Goal: Task Accomplishment & Management: Manage account settings

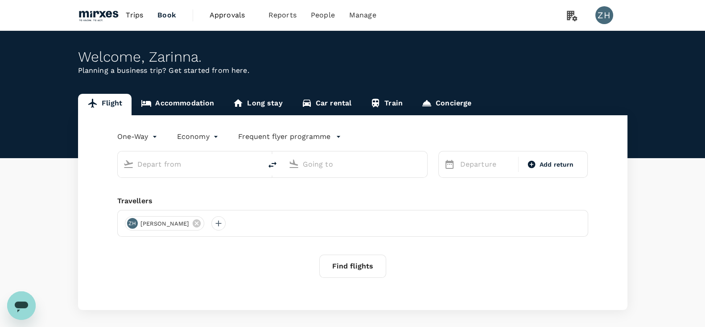
click at [222, 168] on input "text" at bounding box center [190, 164] width 106 height 14
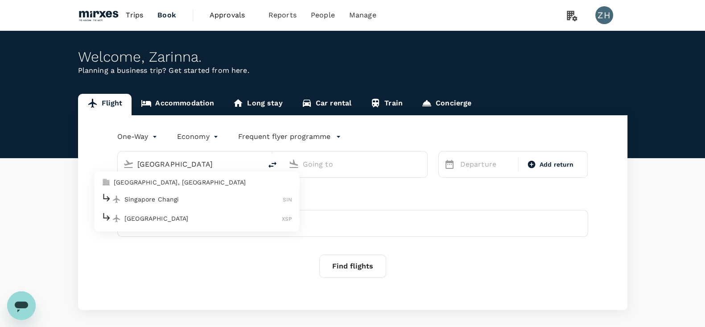
click at [215, 197] on p "Singapore Changi" at bounding box center [203, 198] width 158 height 9
type input "Singapore Changi (SIN)"
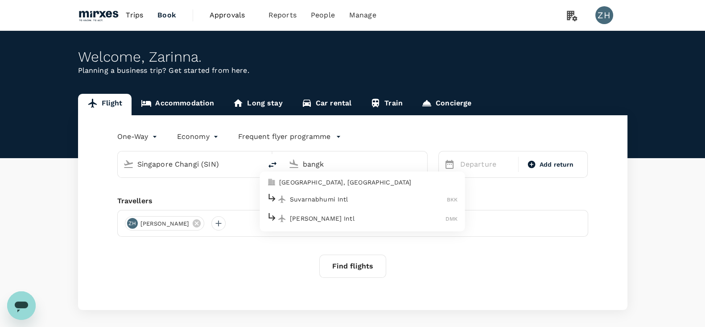
click at [341, 195] on p "Suvarnabhumi Intl" at bounding box center [368, 198] width 157 height 9
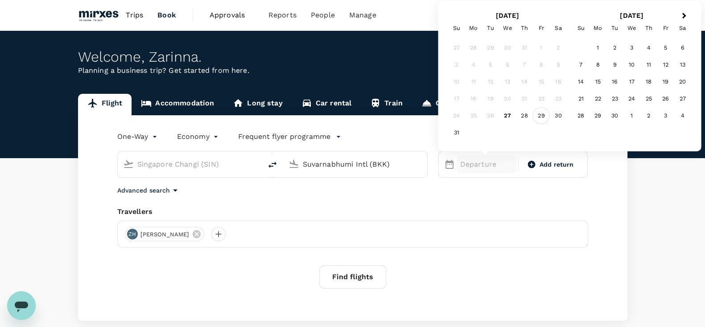
type input "Suvarnabhumi Intl (BKK)"
click at [537, 115] on div "29" at bounding box center [541, 115] width 17 height 17
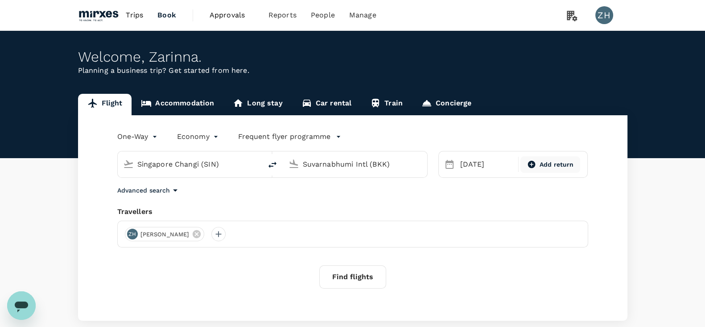
click at [549, 160] on span "Add return" at bounding box center [557, 164] width 34 height 9
type input "roundtrip"
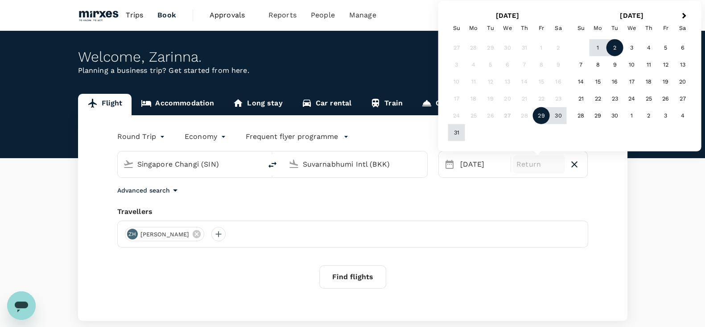
click at [571, 47] on div "2" at bounding box center [615, 47] width 17 height 17
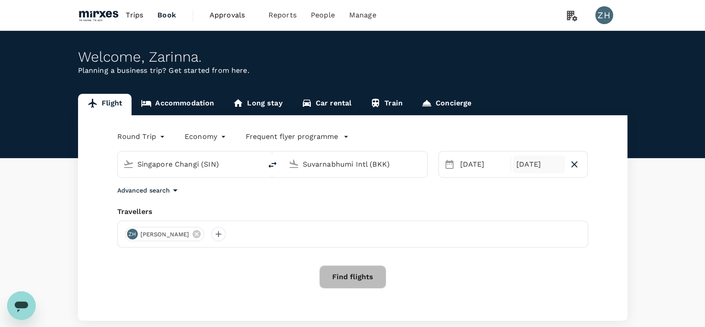
click at [362, 260] on button "Find flights" at bounding box center [352, 276] width 67 height 23
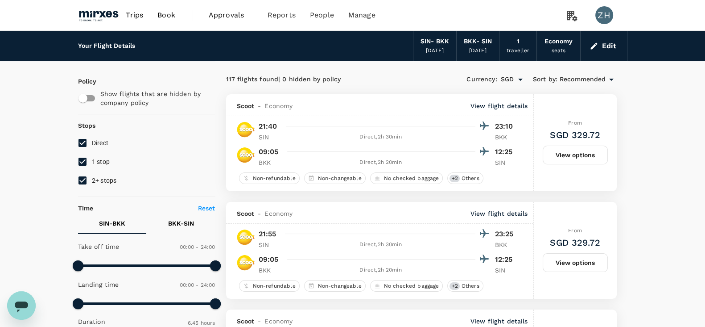
click at [94, 100] on input "checkbox" at bounding box center [83, 98] width 51 height 17
checkbox input "true"
click at [107, 12] on img at bounding box center [98, 15] width 41 height 20
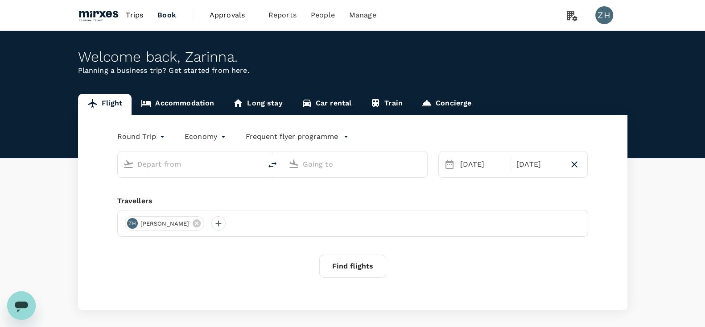
type input "Singapore Changi (SIN)"
type input "Suvarnabhumi Intl (BKK)"
type input "Singapore Changi (SIN)"
type input "Suvarnabhumi Intl (BKK)"
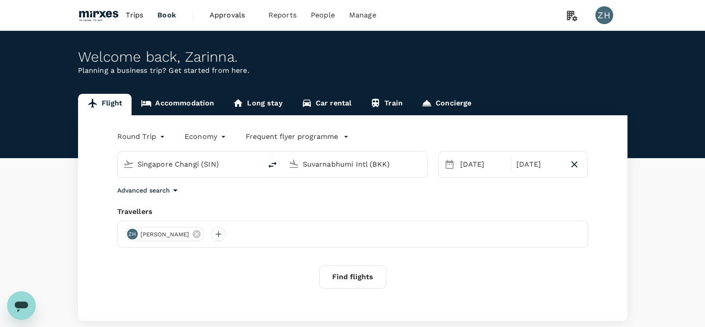
click at [237, 18] on span "Approvals" at bounding box center [232, 15] width 45 height 11
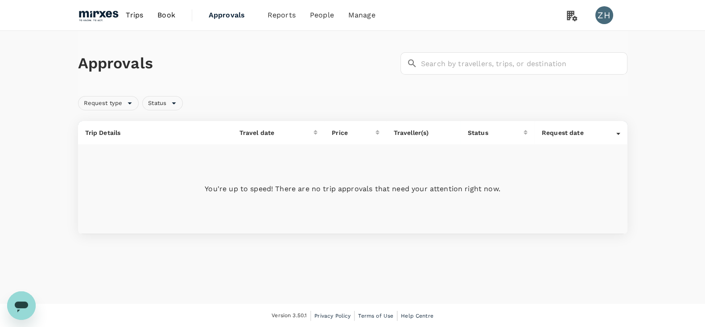
click at [163, 19] on span "Book" at bounding box center [166, 15] width 18 height 11
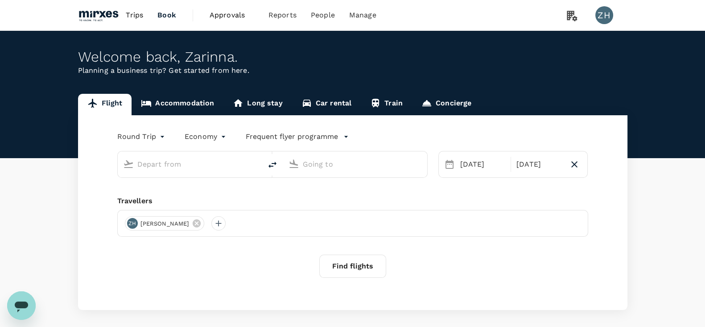
type input "Singapore Changi (SIN)"
type input "Suvarnabhumi Intl (BKK)"
type input "Singapore Changi (SIN)"
type input "Suvarnabhumi Intl (BKK)"
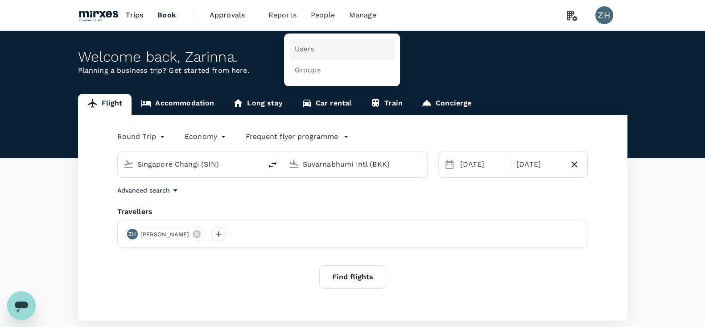
click at [314, 50] on link "Users" at bounding box center [341, 49] width 105 height 21
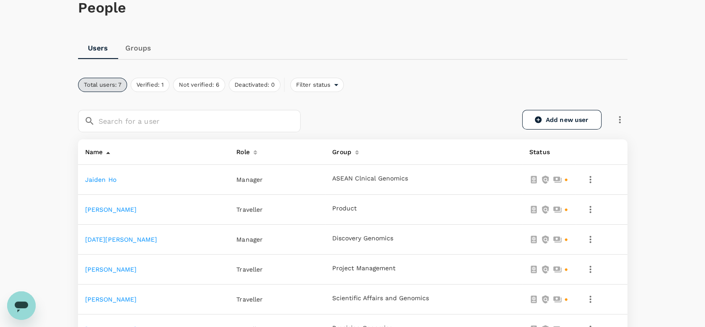
scroll to position [36, 0]
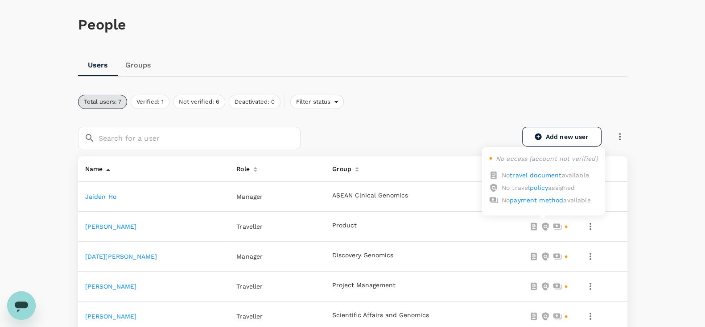
click at [556, 226] on div at bounding box center [548, 226] width 39 height 9
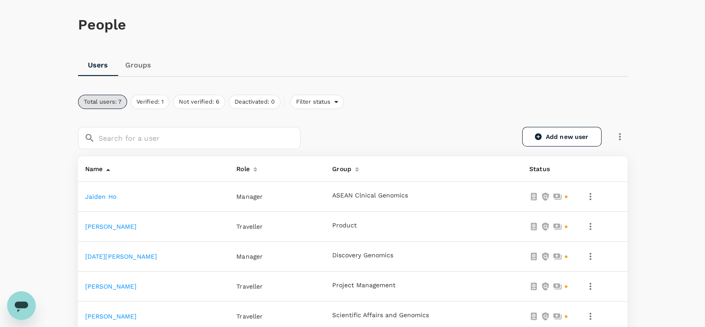
click at [571, 205] on div "People Users Groups Total users: 7 Verified: 1 Not verified: 6 Deactivated: 0 F…" at bounding box center [352, 233] width 705 height 476
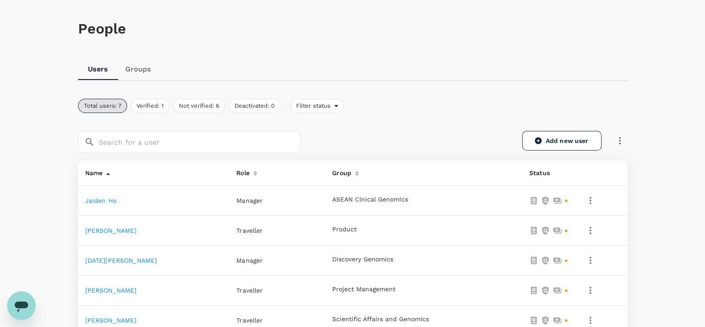
scroll to position [0, 0]
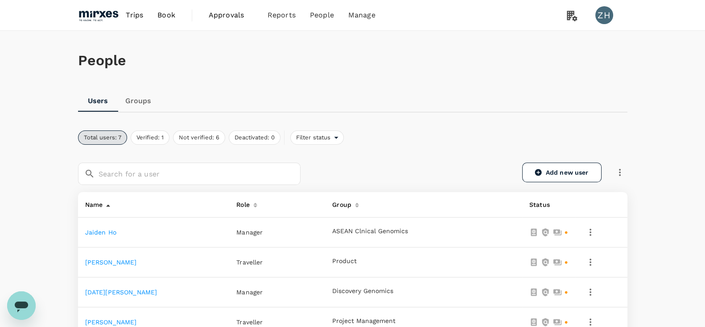
click at [149, 105] on link "Groups" at bounding box center [138, 100] width 40 height 21
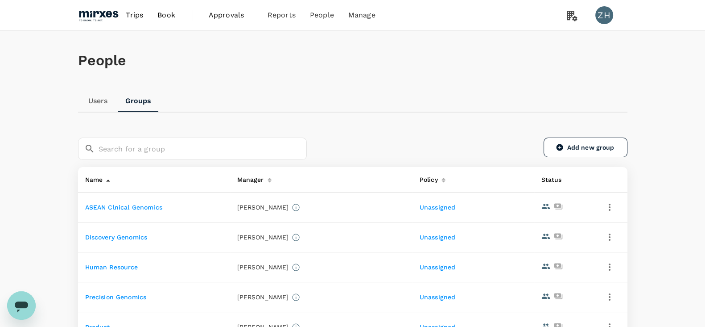
click at [139, 16] on span "Trips" at bounding box center [134, 15] width 17 height 11
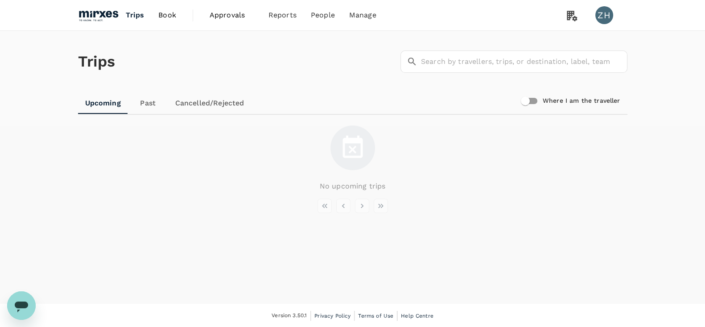
click at [171, 17] on span "Book" at bounding box center [167, 15] width 18 height 11
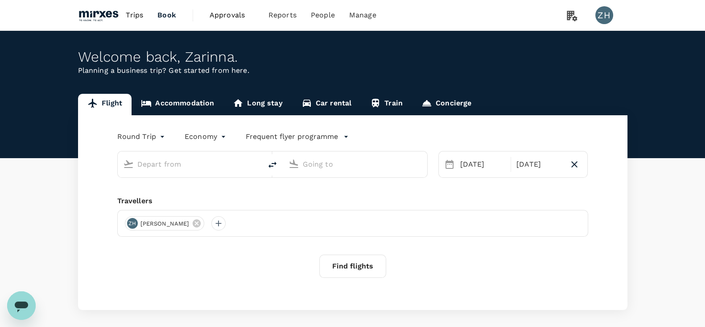
type input "Singapore Changi (SIN)"
type input "Suvarnabhumi Intl (BKK)"
type input "Singapore Changi (SIN)"
type input "Suvarnabhumi Intl (BKK)"
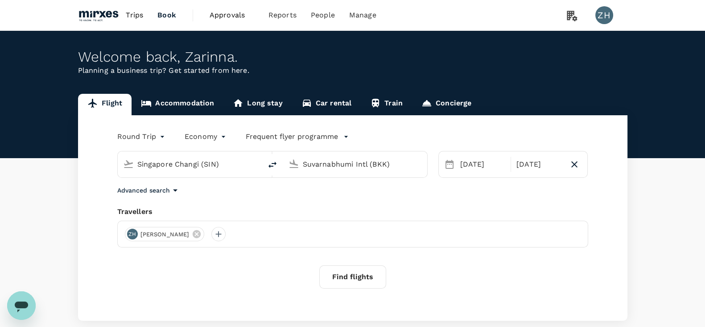
click at [217, 16] on span "Approvals" at bounding box center [232, 15] width 45 height 11
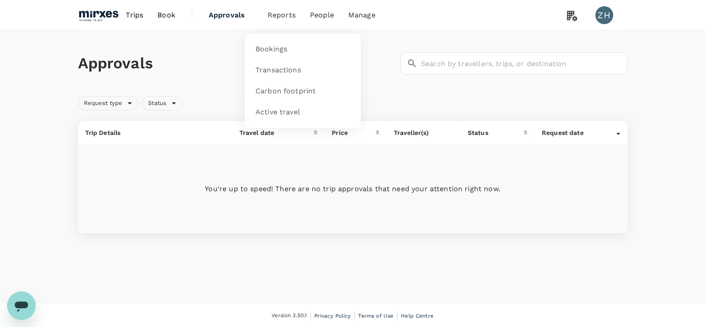
click at [281, 17] on span "Reports" at bounding box center [282, 15] width 28 height 11
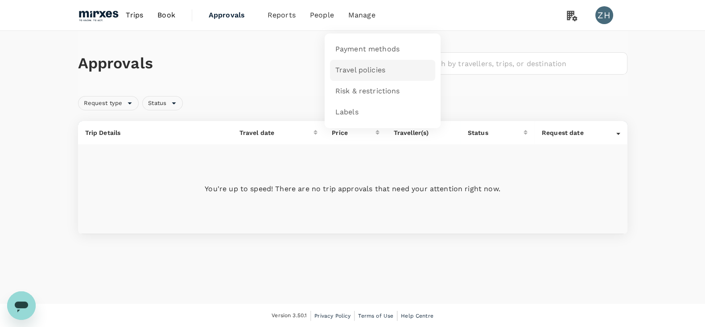
click at [367, 68] on span "Travel policies" at bounding box center [360, 70] width 50 height 10
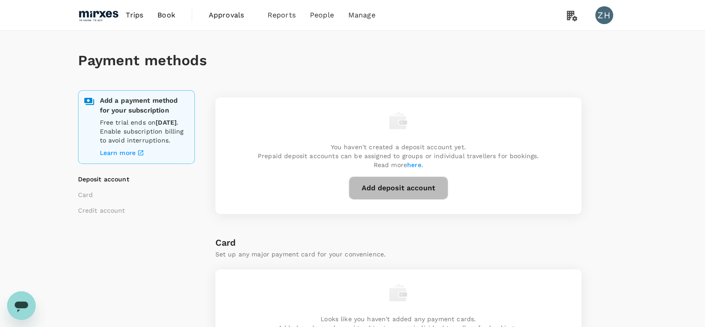
click at [425, 191] on button "Add deposit account" at bounding box center [398, 187] width 99 height 23
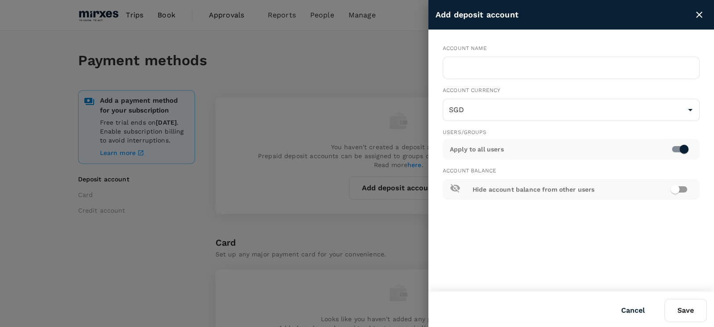
click at [473, 79] on div "Account Currency SGD ​" at bounding box center [567, 100] width 264 height 42
click at [682, 191] on input "checkbox" at bounding box center [674, 189] width 51 height 17
click at [682, 191] on input "checkbox" at bounding box center [683, 189] width 51 height 17
checkbox input "false"
click at [391, 75] on div at bounding box center [357, 163] width 714 height 327
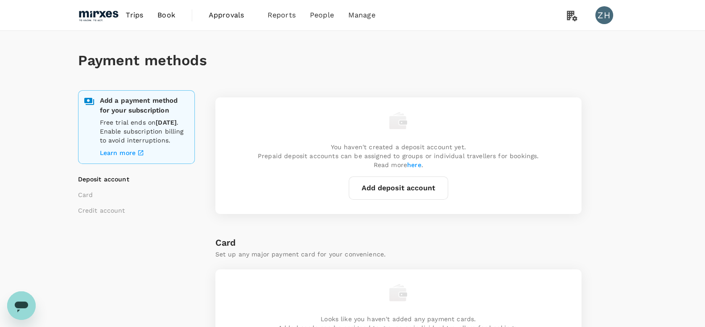
click at [417, 166] on span "here" at bounding box center [414, 164] width 14 height 7
click at [422, 186] on button "Add deposit account" at bounding box center [398, 187] width 99 height 23
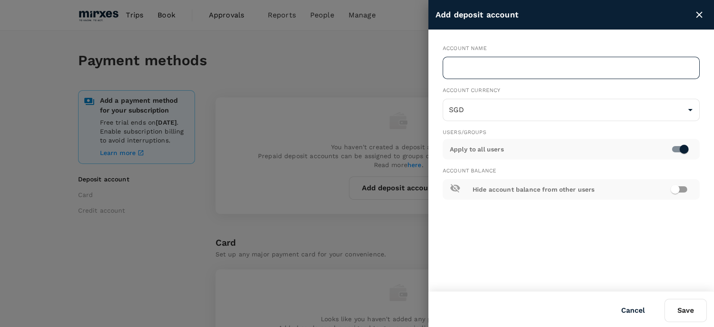
click at [522, 67] on input "text" at bounding box center [570, 68] width 257 height 22
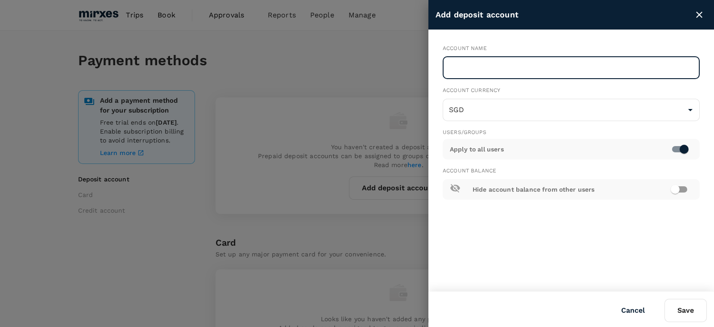
click at [360, 77] on div at bounding box center [357, 163] width 714 height 327
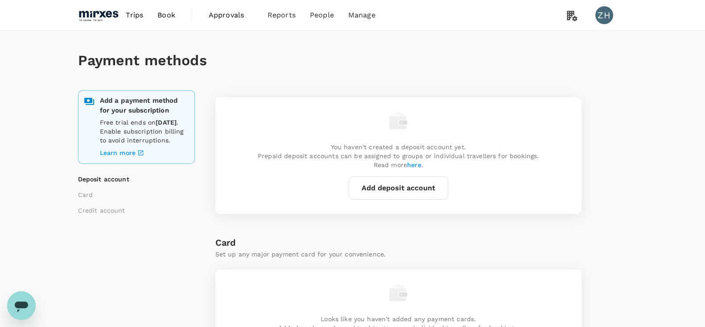
click at [356, 186] on button "Add deposit account" at bounding box center [398, 187] width 99 height 23
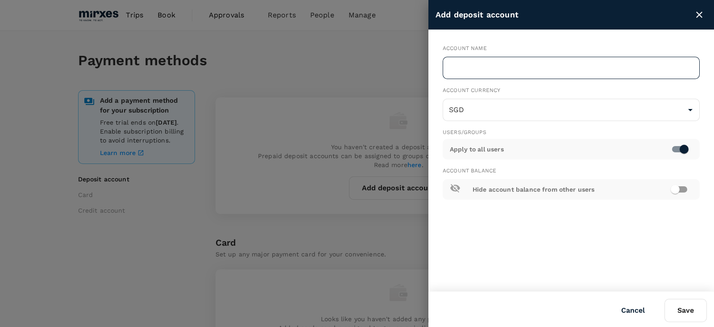
click at [495, 67] on input "text" at bounding box center [570, 68] width 257 height 22
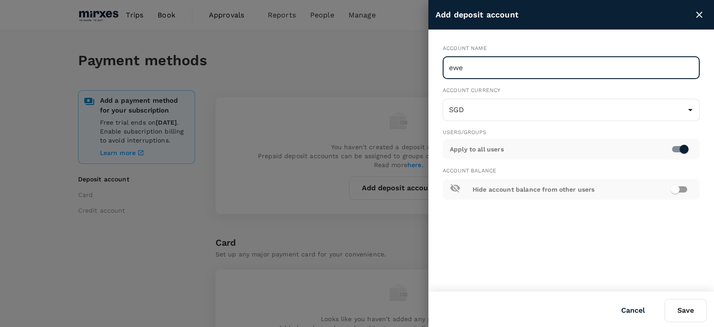
type input "ewe"
click at [699, 15] on icon "close" at bounding box center [699, 15] width 6 height 6
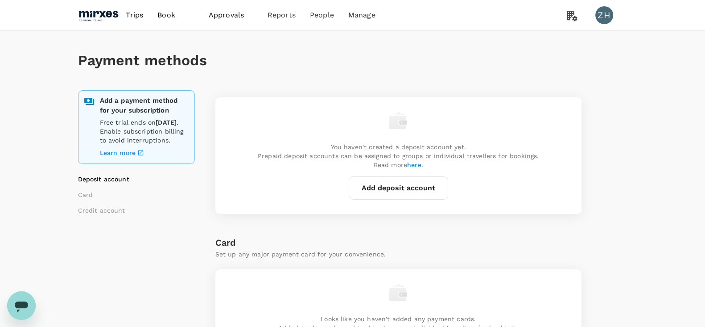
click at [104, 18] on img at bounding box center [98, 15] width 41 height 20
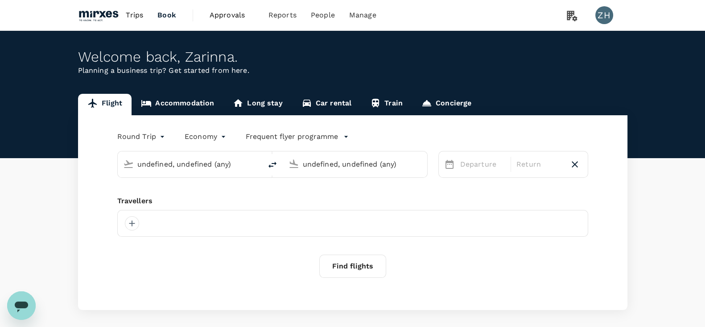
type input "Singapore Changi (SIN)"
type input "Suvarnabhumi Intl (BKK)"
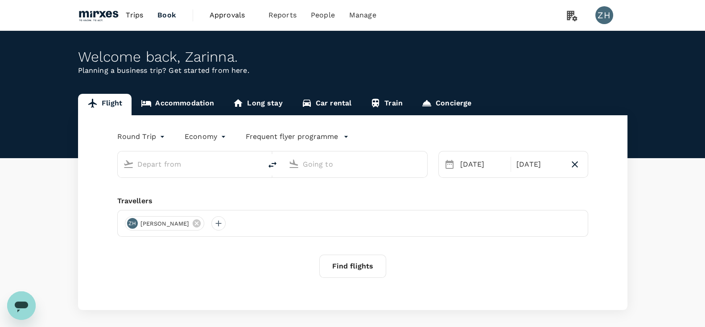
type input "Singapore Changi (SIN)"
type input "Suvarnabhumi Intl (BKK)"
type input "Singapore Changi (SIN)"
type input "Suvarnabhumi Intl (BKK)"
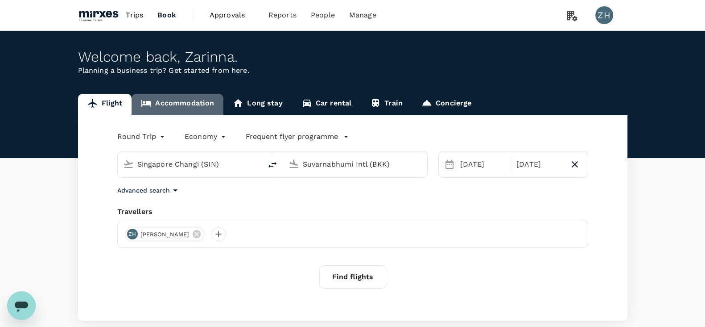
click at [190, 104] on link "Accommodation" at bounding box center [178, 104] width 92 height 21
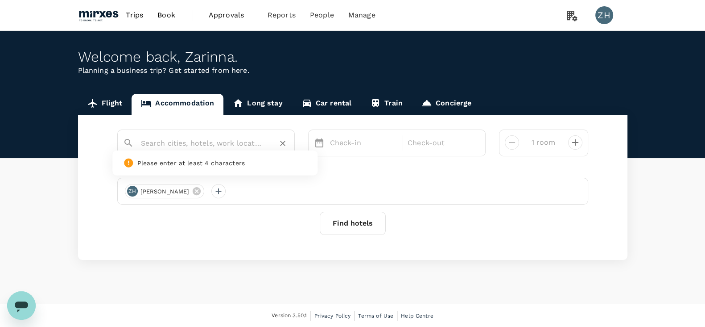
click at [205, 149] on input "text" at bounding box center [202, 143] width 123 height 14
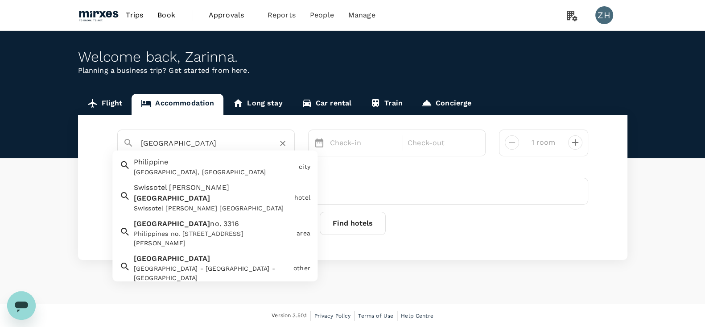
drag, startPoint x: 238, startPoint y: 142, endPoint x: 87, endPoint y: 142, distance: 150.8
click at [87, 142] on div "[GEOGRAPHIC_DATA] [GEOGRAPHIC_DATA] [GEOGRAPHIC_DATA], [GEOGRAPHIC_DATA] city S…" at bounding box center [353, 187] width 550 height 145
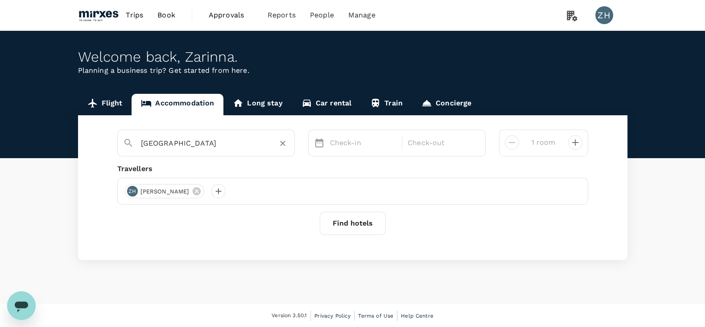
type input "[GEOGRAPHIC_DATA]"
click at [375, 223] on button "Find hotels" at bounding box center [353, 222] width 66 height 23
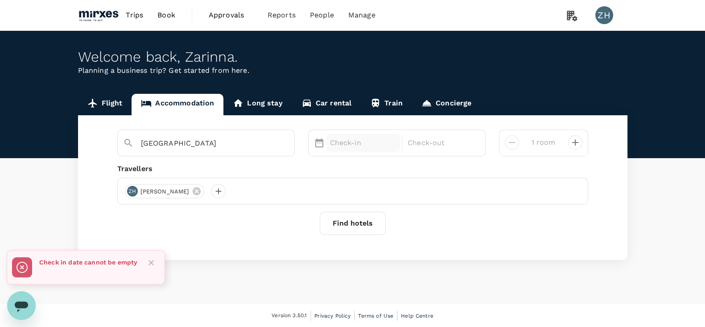
click at [380, 146] on p "Check-in" at bounding box center [363, 142] width 67 height 11
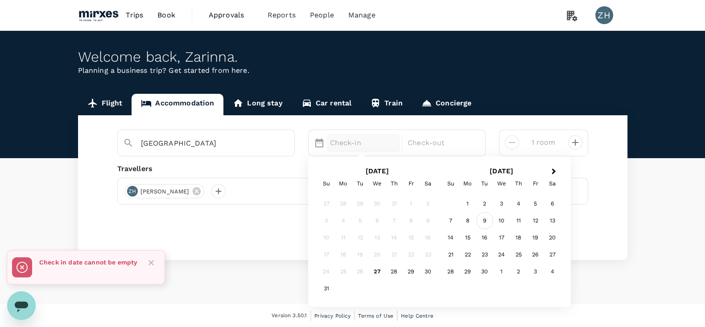
click at [481, 218] on div "9" at bounding box center [484, 220] width 17 height 17
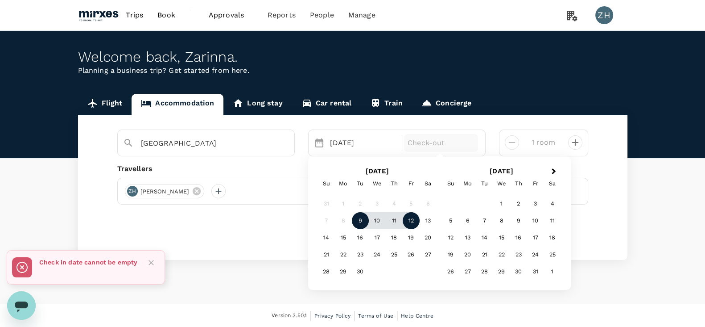
click at [406, 217] on div "12" at bounding box center [411, 220] width 17 height 17
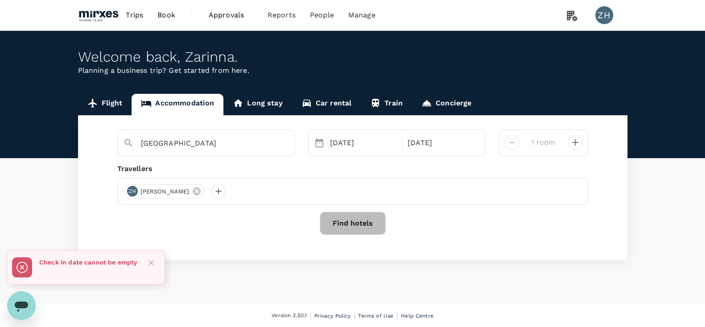
click at [366, 226] on button "Find hotels" at bounding box center [353, 222] width 66 height 23
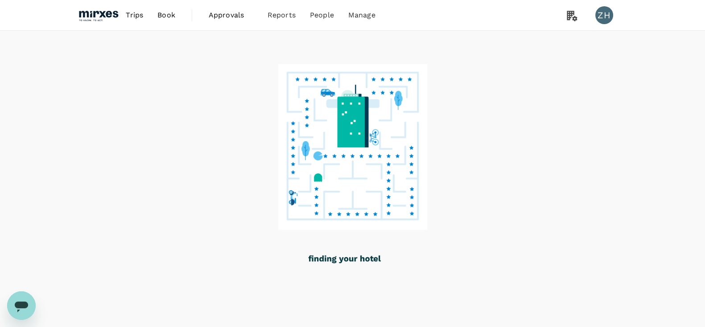
drag, startPoint x: 317, startPoint y: 165, endPoint x: 343, endPoint y: 156, distance: 28.4
click at [341, 156] on g at bounding box center [352, 163] width 149 height 199
drag, startPoint x: 355, startPoint y: 135, endPoint x: 397, endPoint y: 180, distance: 61.5
click at [396, 179] on image at bounding box center [352, 146] width 149 height 165
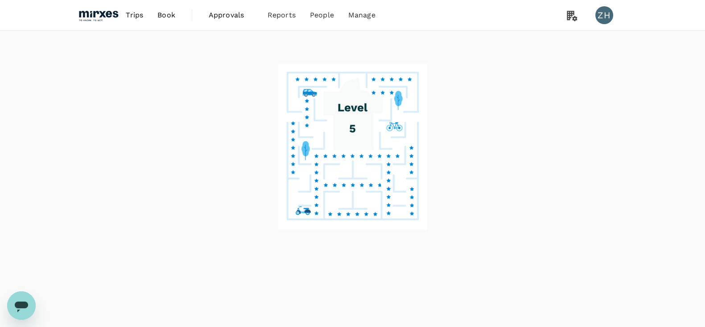
click at [361, 125] on icon at bounding box center [352, 114] width 59 height 72
click at [351, 111] on g at bounding box center [352, 146] width 149 height 165
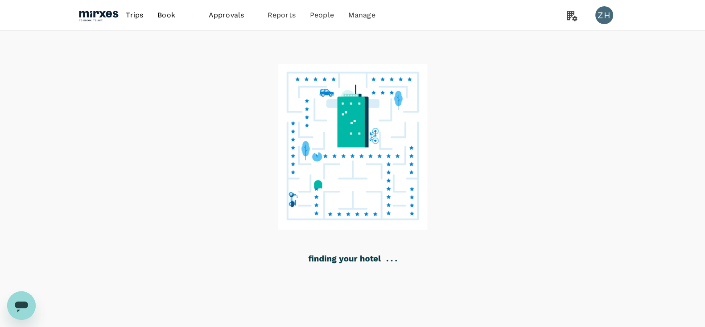
drag, startPoint x: 348, startPoint y: 132, endPoint x: 393, endPoint y: 176, distance: 62.5
click at [375, 159] on image at bounding box center [352, 146] width 149 height 165
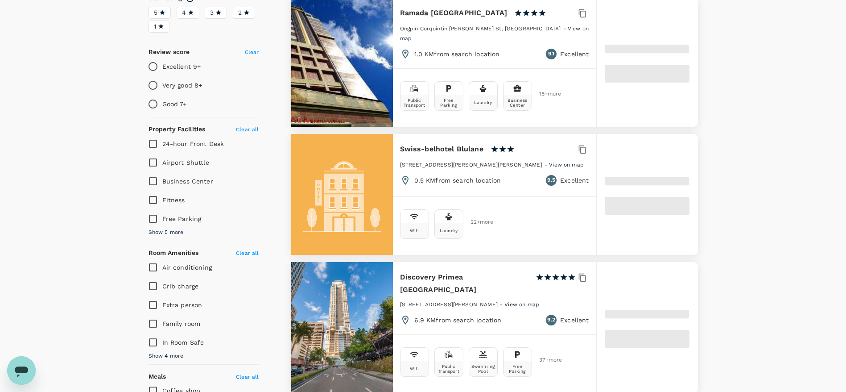
type input "499.04"
type input "16.04"
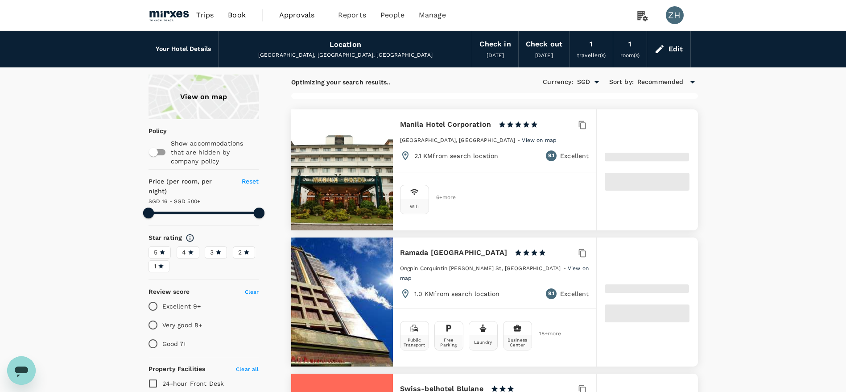
type input "499.74"
type input "12.74"
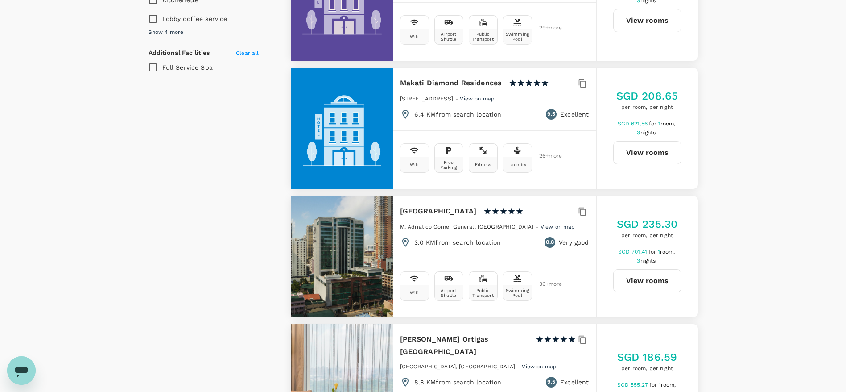
scroll to position [669, 0]
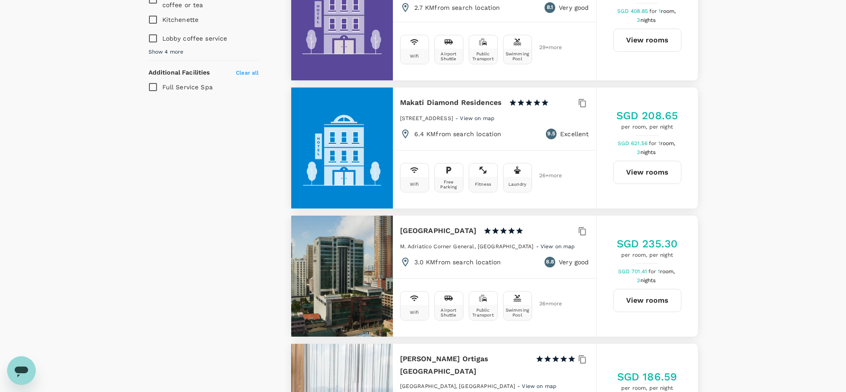
click at [663, 161] on button "View rooms" at bounding box center [647, 172] width 68 height 23
type input "499.74"
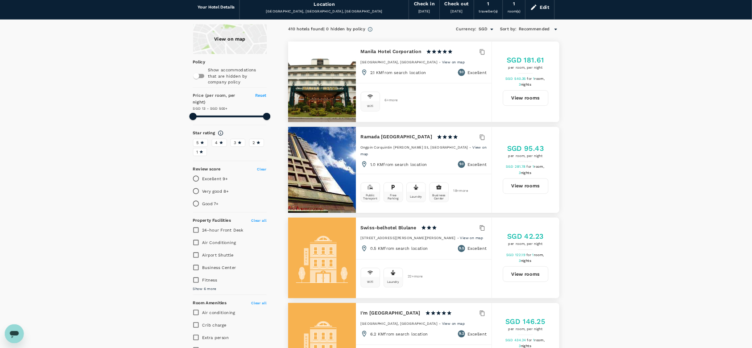
scroll to position [0, 0]
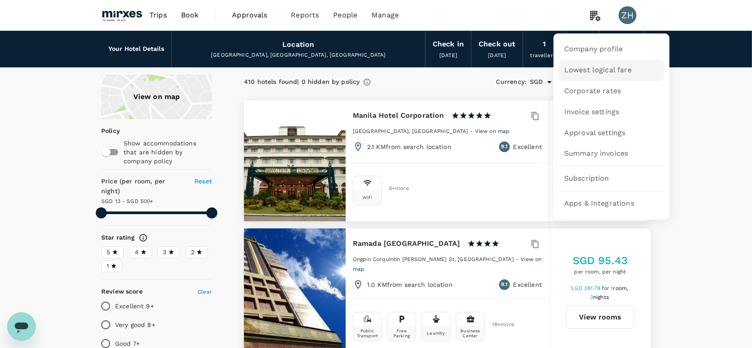
click at [607, 71] on span "Lowest logical fare" at bounding box center [597, 70] width 67 height 10
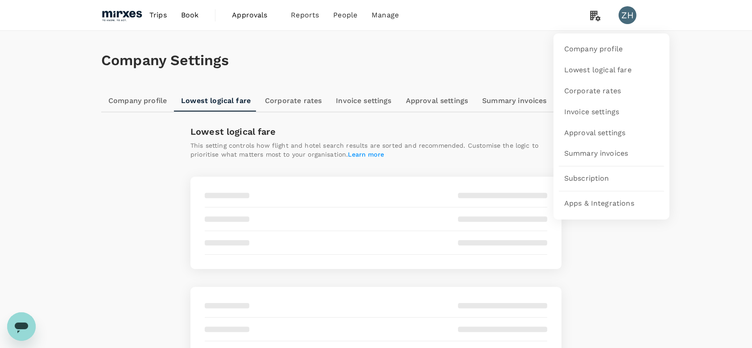
click at [591, 19] on icon at bounding box center [595, 16] width 10 height 10
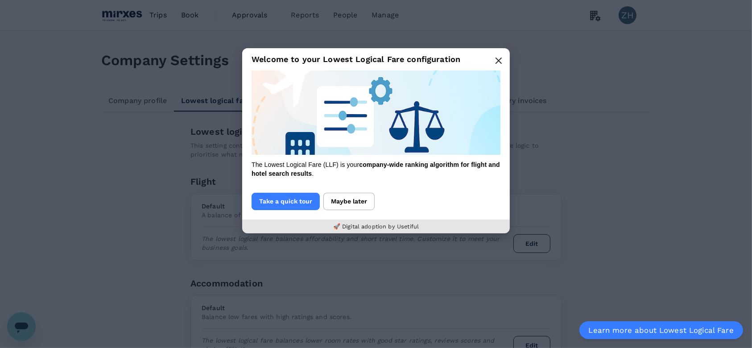
click at [502, 61] on icon "button" at bounding box center [498, 60] width 7 height 7
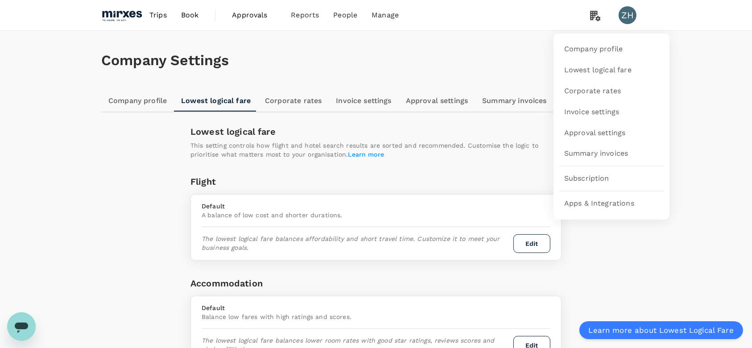
click at [592, 17] on icon at bounding box center [595, 16] width 10 height 10
click at [597, 89] on span "Corporate rates" at bounding box center [592, 91] width 57 height 10
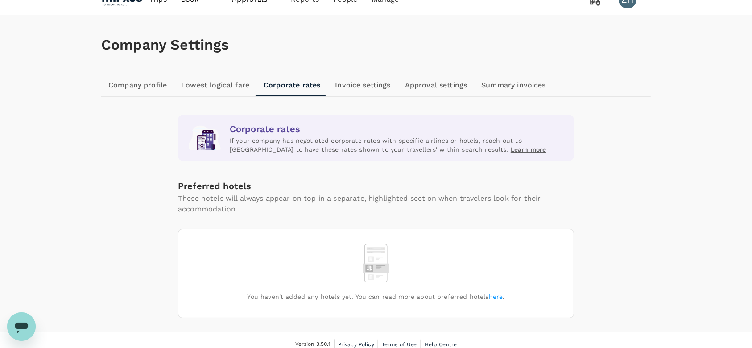
scroll to position [23, 0]
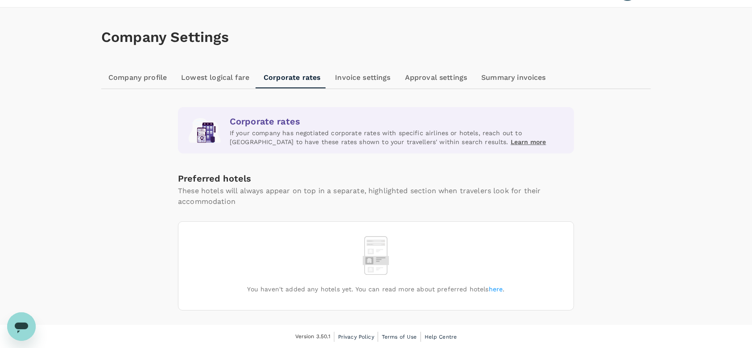
click at [499, 290] on link "here" at bounding box center [496, 288] width 14 height 7
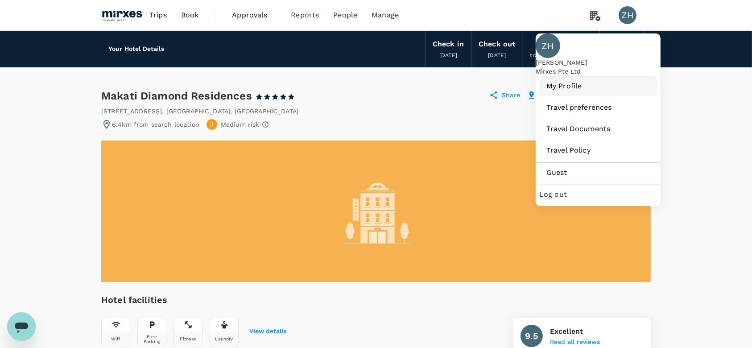
click at [581, 91] on span "My Profile" at bounding box center [597, 86] width 103 height 11
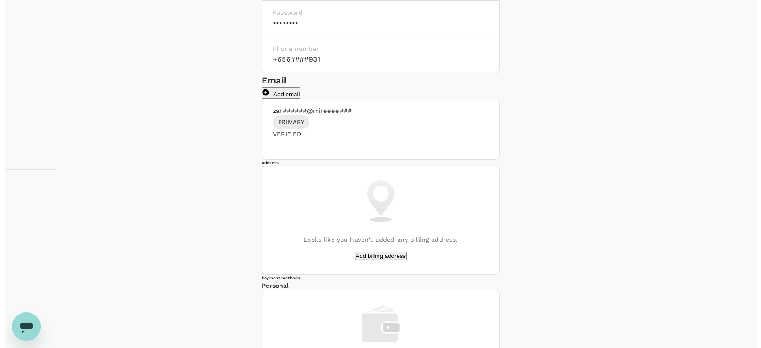
scroll to position [178, 0]
type input "Zarinna"
type input "Ho"
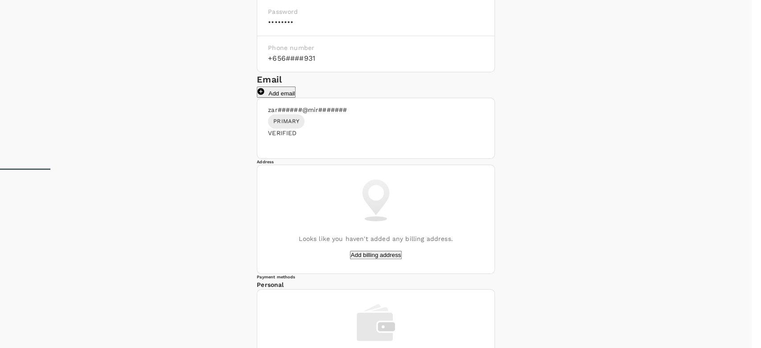
type input "65"
type input "68162931"
type input "Ms"
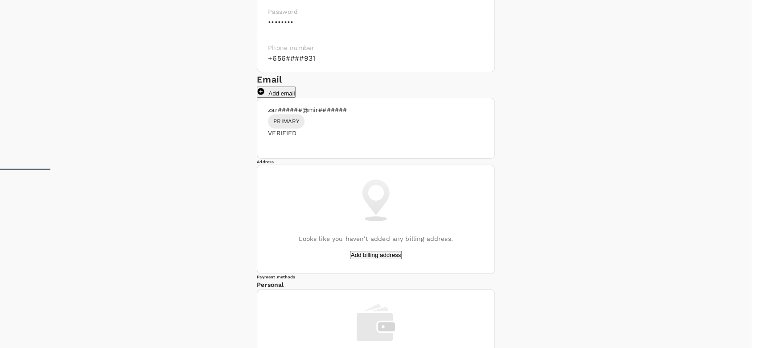
drag, startPoint x: 624, startPoint y: 99, endPoint x: 502, endPoint y: 100, distance: 122.2
type input "93378510"
